Goal: Navigation & Orientation: Understand site structure

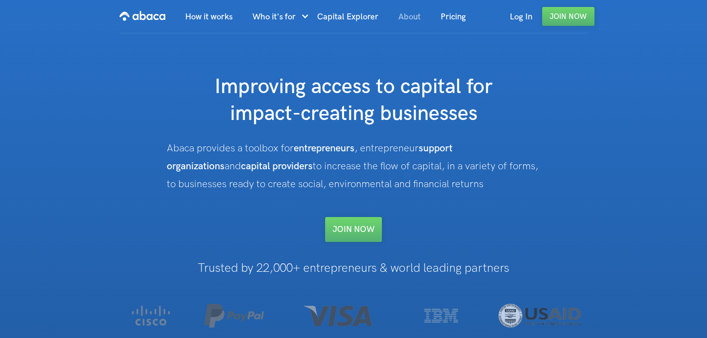
click at [407, 17] on link "About" at bounding box center [409, 17] width 42 height 34
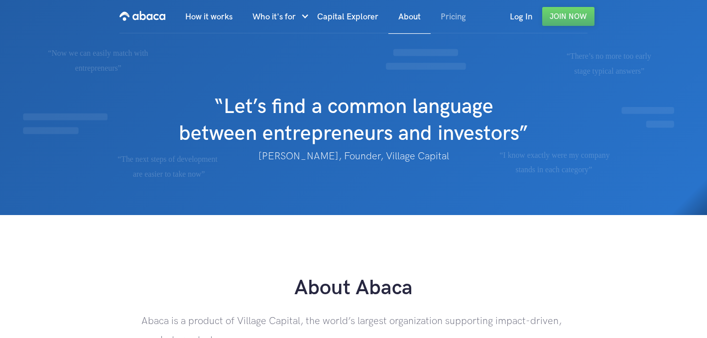
click at [451, 19] on link "Pricing" at bounding box center [453, 17] width 45 height 34
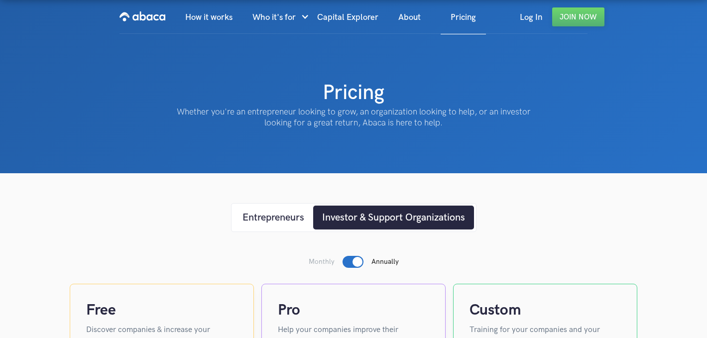
click at [143, 14] on img "home" at bounding box center [142, 16] width 46 height 16
